Goal: Communication & Community: Participate in discussion

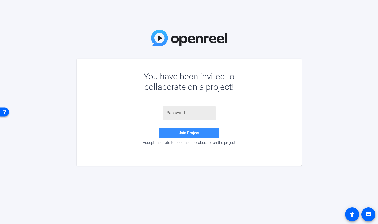
click at [185, 113] on input "text" at bounding box center [189, 113] width 45 height 6
paste input "2yr;vl"
type input "2yr;vl"
click at [191, 134] on span "Join Project" at bounding box center [189, 133] width 21 height 5
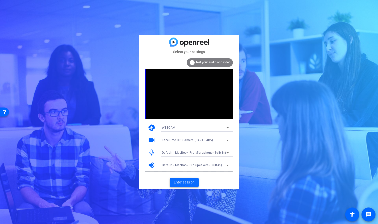
click at [184, 181] on span "Enter session" at bounding box center [184, 182] width 21 height 5
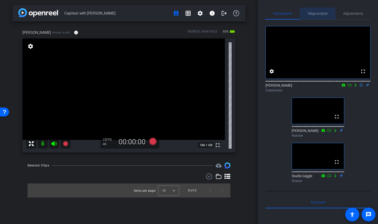
click at [311, 13] on span "Teleprompter" at bounding box center [317, 14] width 21 height 4
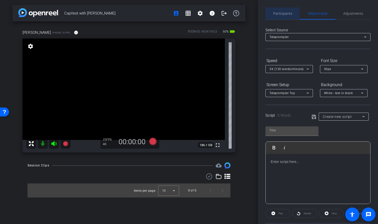
click at [284, 14] on span "Participants" at bounding box center [282, 14] width 19 height 4
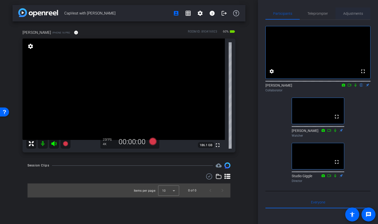
click at [352, 16] on span "Adjustments" at bounding box center [353, 14] width 20 height 12
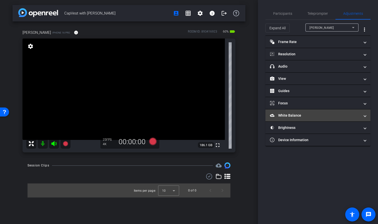
click at [273, 117] on icon "White Balance" at bounding box center [272, 115] width 5 height 5
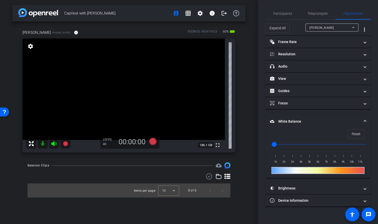
click at [283, 143] on input "range" at bounding box center [320, 144] width 104 height 11
click at [293, 143] on input "range" at bounding box center [320, 144] width 104 height 11
click at [300, 143] on input "range" at bounding box center [320, 144] width 104 height 11
click at [308, 143] on input "range" at bounding box center [320, 144] width 104 height 11
click at [305, 143] on input "range" at bounding box center [320, 144] width 104 height 11
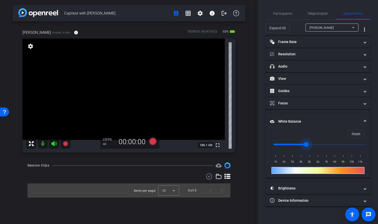
click at [298, 143] on input "range" at bounding box center [320, 144] width 104 height 11
click at [291, 144] on input "range" at bounding box center [320, 144] width 104 height 11
click at [299, 144] on input "range" at bounding box center [320, 144] width 104 height 11
click at [304, 143] on input "range" at bounding box center [320, 144] width 104 height 11
type input "3500"
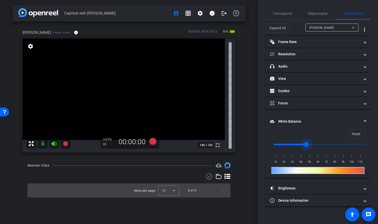
click at [296, 143] on input "range" at bounding box center [320, 144] width 104 height 11
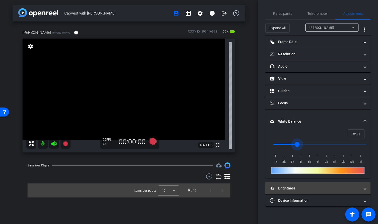
click at [336, 187] on mat-panel-title "Brightness" at bounding box center [315, 188] width 90 height 5
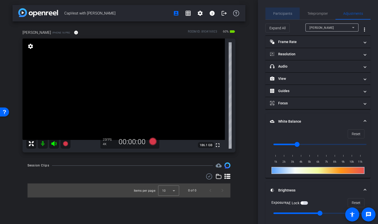
click at [285, 12] on span "Participants" at bounding box center [282, 14] width 19 height 4
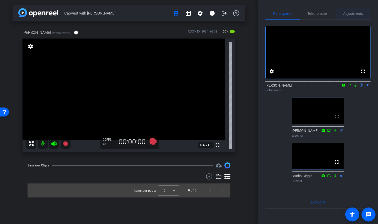
click at [352, 14] on span "Adjustments" at bounding box center [353, 14] width 20 height 4
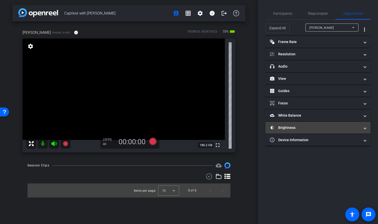
click at [273, 127] on icon at bounding box center [272, 127] width 5 height 5
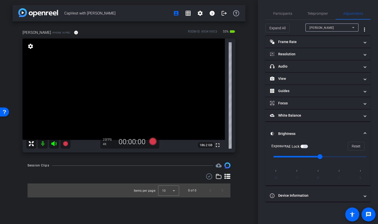
click at [306, 145] on span "button" at bounding box center [304, 147] width 8 height 4
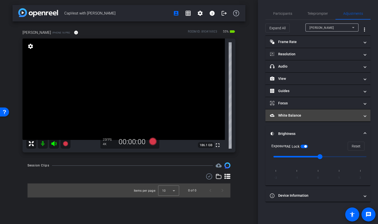
click at [363, 115] on span "White Balance White Balance" at bounding box center [317, 115] width 94 height 5
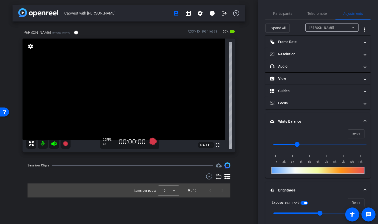
click at [366, 120] on mat-expansion-panel-header "White Balance White Balance" at bounding box center [317, 121] width 105 height 16
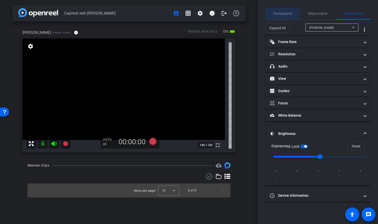
click at [281, 12] on span "Participants" at bounding box center [282, 14] width 19 height 4
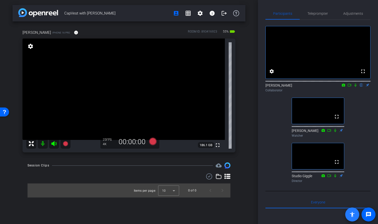
click at [353, 215] on mat-icon "accessibility" at bounding box center [352, 214] width 6 height 6
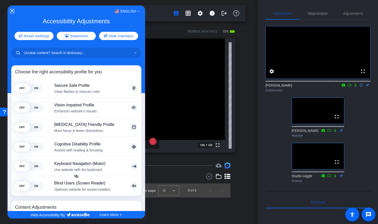
click at [11, 10] on icon "Close Accessibility Interface" at bounding box center [12, 11] width 4 height 4
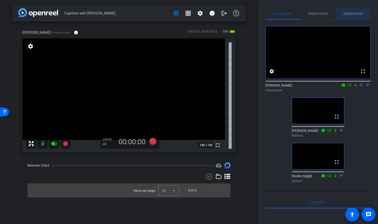
click at [353, 13] on span "Adjustments" at bounding box center [353, 14] width 20 height 4
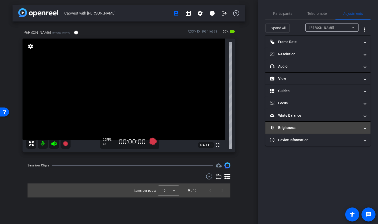
click at [301, 128] on mat-panel-title "Brightness" at bounding box center [315, 127] width 90 height 5
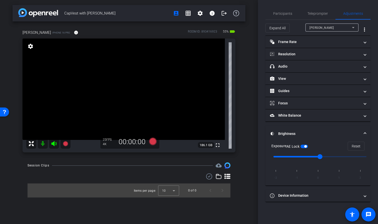
click at [304, 146] on span "button" at bounding box center [304, 147] width 8 height 4
click at [306, 147] on span "button" at bounding box center [304, 147] width 8 height 4
click at [303, 146] on span "button" at bounding box center [304, 147] width 8 height 4
click at [305, 156] on input "range" at bounding box center [320, 156] width 104 height 11
click at [307, 146] on span "button" at bounding box center [304, 147] width 8 height 4
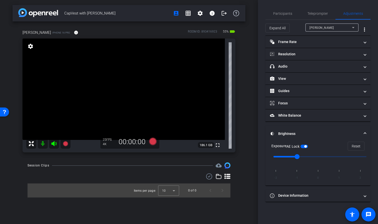
click at [307, 146] on span "button" at bounding box center [305, 146] width 3 height 3
type input "0"
click at [329, 156] on input "range" at bounding box center [320, 156] width 104 height 11
click at [306, 146] on span "button" at bounding box center [304, 147] width 8 height 4
click at [272, 16] on div "Participants" at bounding box center [282, 14] width 34 height 12
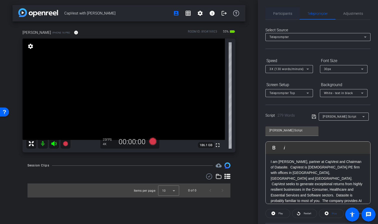
click at [278, 14] on span "Participants" at bounding box center [282, 14] width 19 height 4
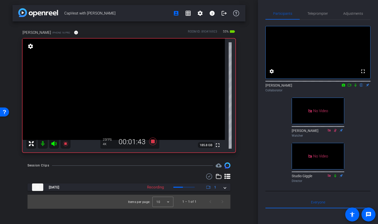
click at [348, 86] on icon at bounding box center [350, 85] width 4 height 3
click at [362, 87] on icon at bounding box center [361, 85] width 4 height 4
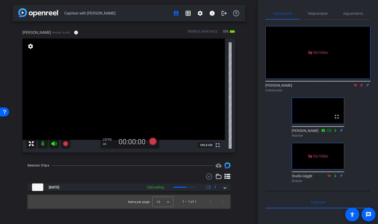
click at [361, 87] on icon at bounding box center [361, 85] width 3 height 3
click at [354, 86] on icon at bounding box center [355, 85] width 3 height 3
click at [355, 87] on icon at bounding box center [355, 85] width 4 height 4
click at [348, 86] on icon at bounding box center [350, 85] width 4 height 3
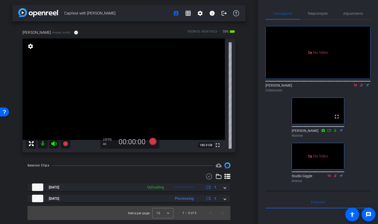
click at [356, 87] on icon at bounding box center [355, 85] width 4 height 4
click at [355, 87] on icon at bounding box center [355, 85] width 3 height 3
click at [355, 87] on icon at bounding box center [355, 85] width 4 height 4
click at [349, 87] on icon at bounding box center [349, 85] width 4 height 4
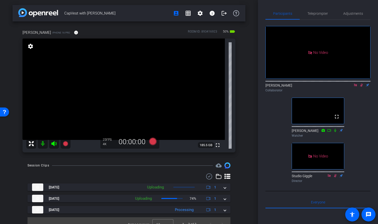
click at [362, 87] on icon at bounding box center [361, 85] width 4 height 4
click at [356, 87] on icon at bounding box center [355, 85] width 4 height 4
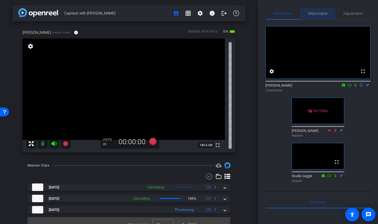
click at [317, 15] on span "Teleprompter" at bounding box center [317, 14] width 21 height 4
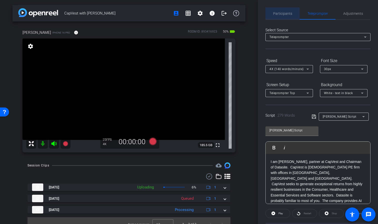
click at [284, 15] on span "Participants" at bounding box center [282, 14] width 19 height 4
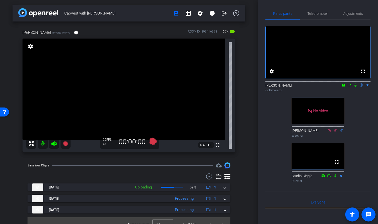
click at [355, 87] on icon at bounding box center [355, 85] width 4 height 4
click at [349, 87] on icon at bounding box center [349, 85] width 4 height 4
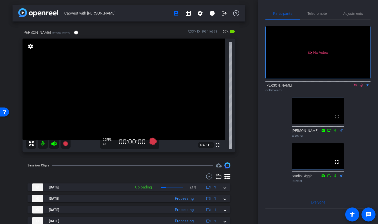
click at [362, 87] on icon at bounding box center [361, 85] width 4 height 4
click at [354, 87] on icon at bounding box center [355, 85] width 4 height 4
